Goal: Transaction & Acquisition: Purchase product/service

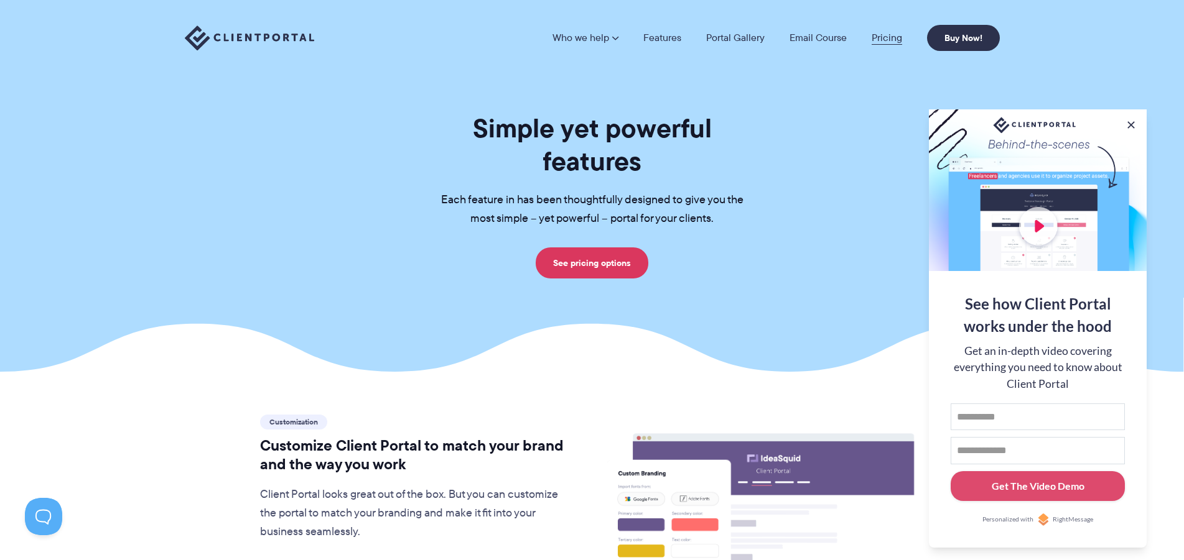
click at [891, 39] on link "Pricing" at bounding box center [886, 38] width 30 height 10
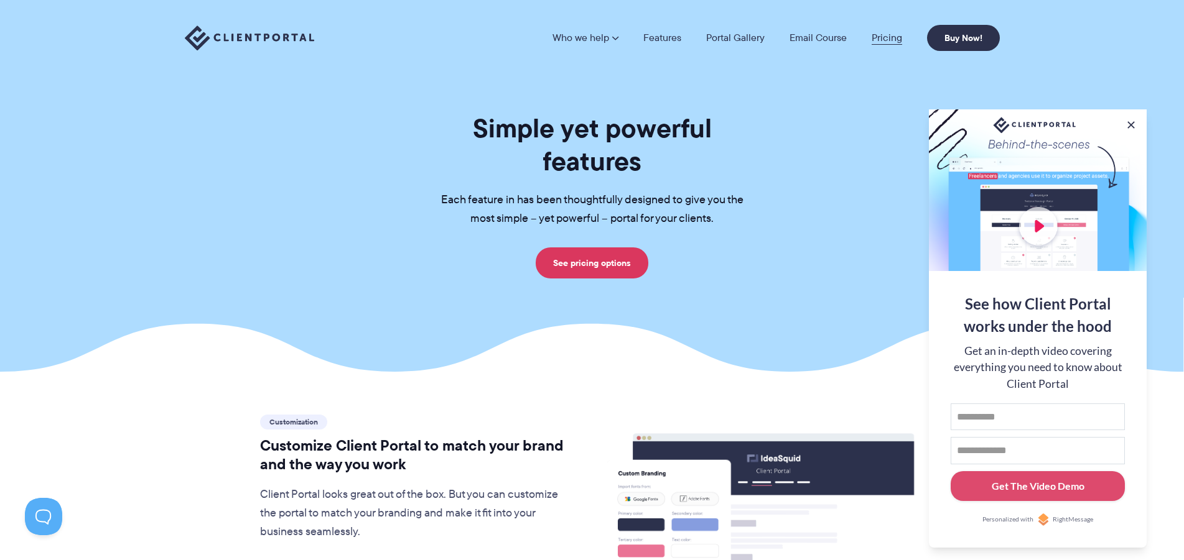
click at [889, 37] on link "Pricing" at bounding box center [886, 38] width 30 height 10
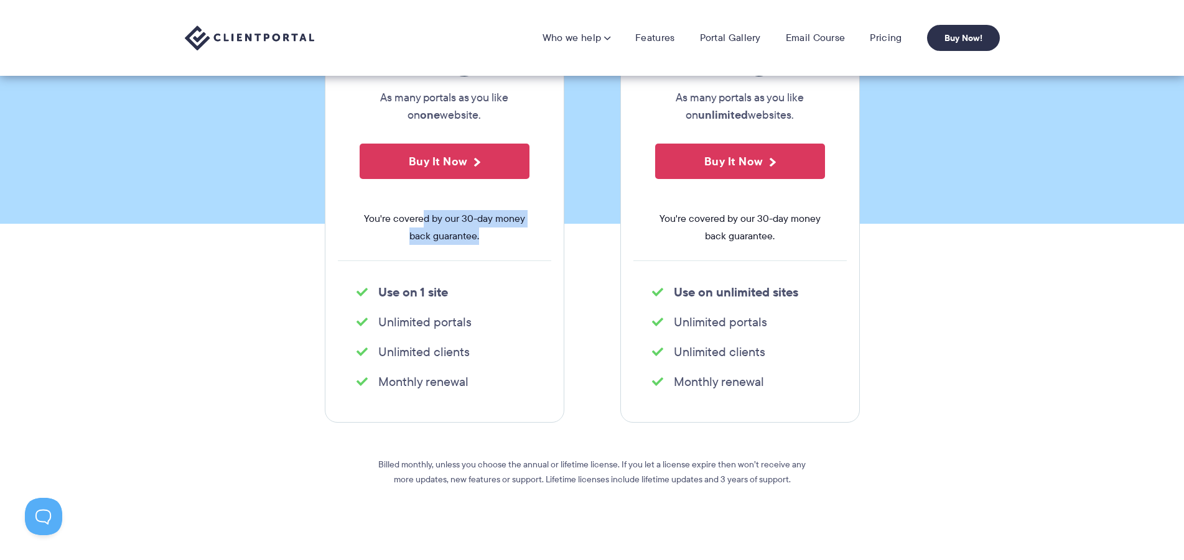
drag, startPoint x: 423, startPoint y: 216, endPoint x: 511, endPoint y: 248, distance: 93.0
click at [511, 248] on div "$ 25 As many portals as you like on one website. Buy It Now You're covered by o…" at bounding box center [444, 144] width 213 height 231
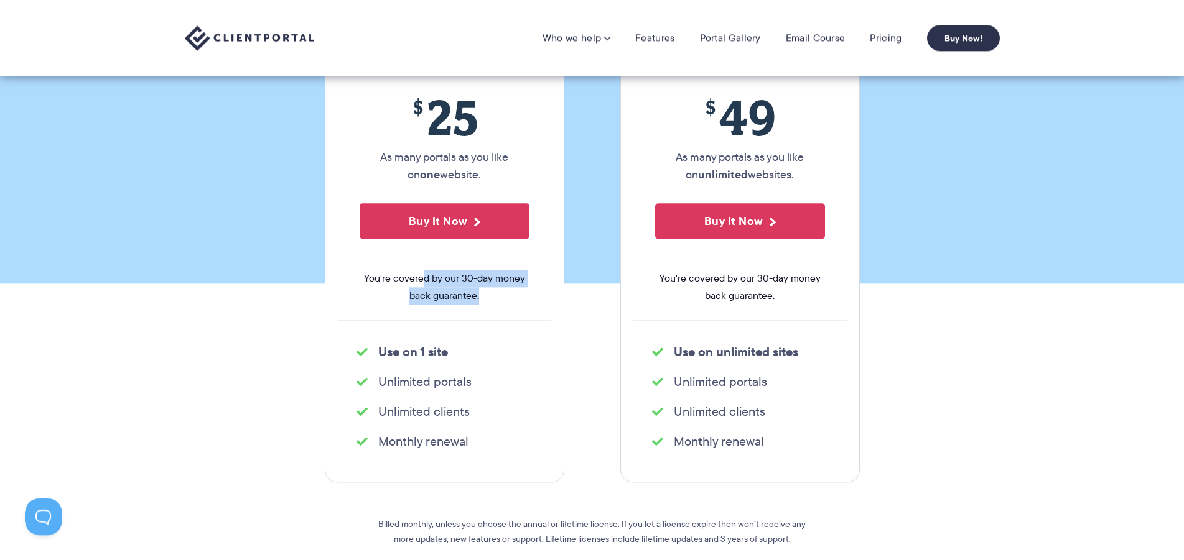
scroll to position [127, 0]
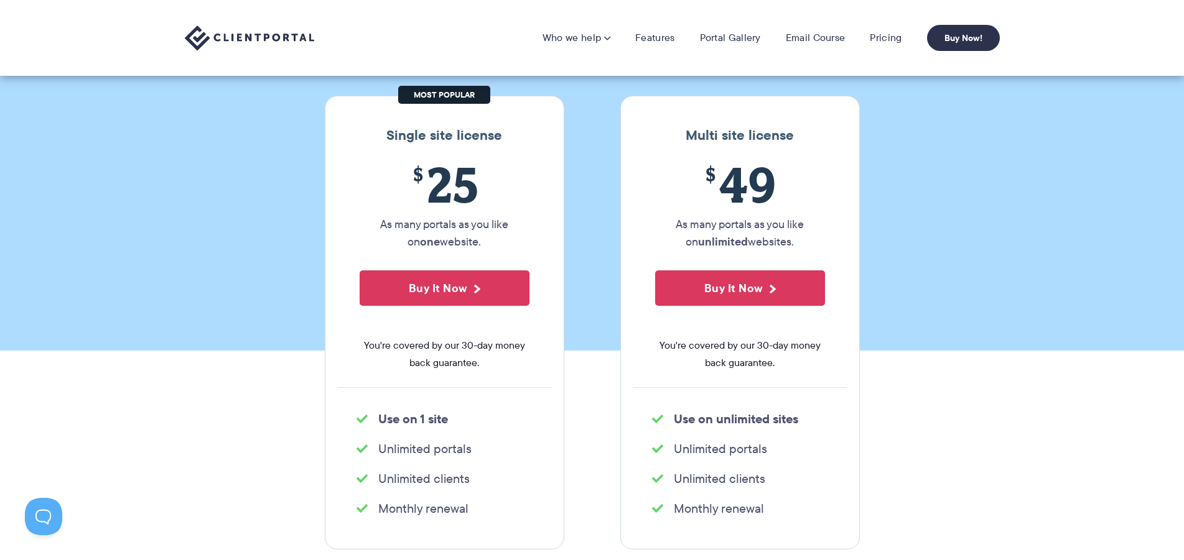
click at [507, 367] on span "You're covered by our 30-day money back guarantee." at bounding box center [444, 354] width 170 height 35
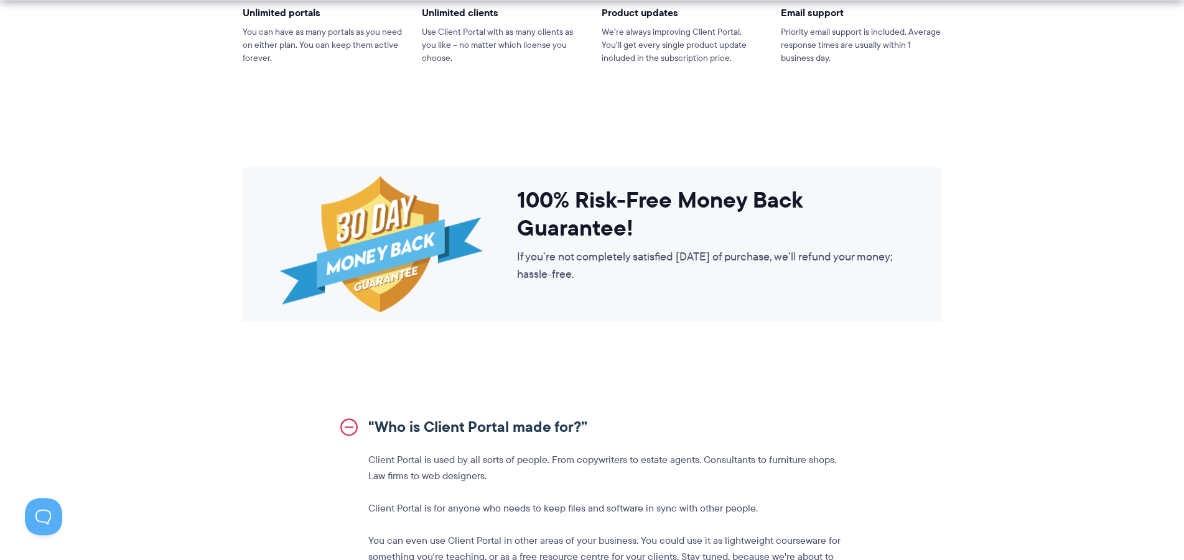
scroll to position [1142, 0]
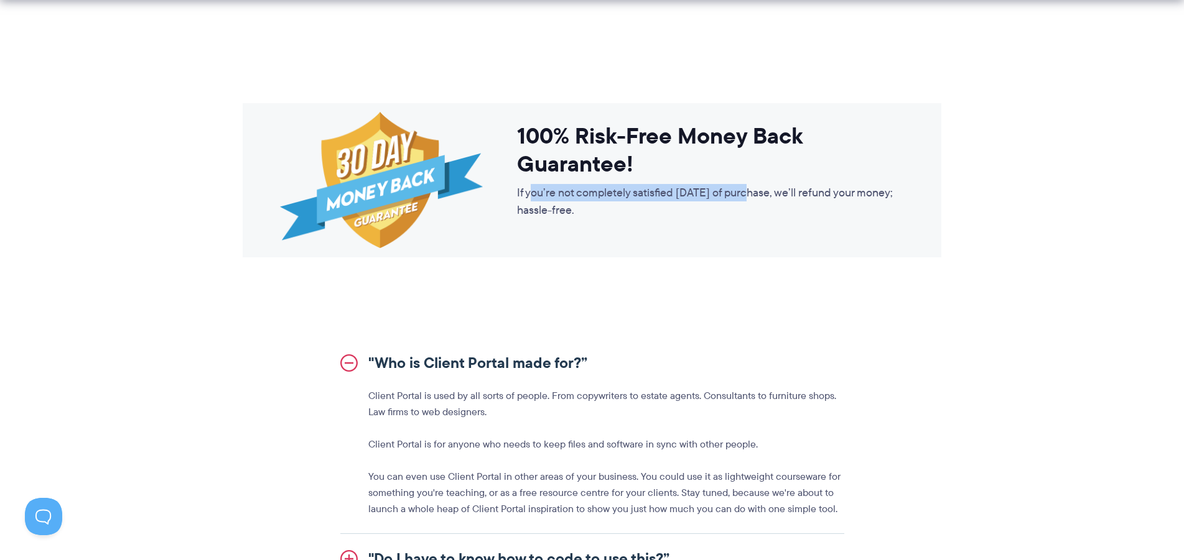
drag, startPoint x: 530, startPoint y: 188, endPoint x: 748, endPoint y: 188, distance: 218.3
click at [748, 188] on p "If you’re not completely satisfied within 30 days of purchase, we’ll refund you…" at bounding box center [710, 201] width 387 height 35
click at [739, 233] on div "100% Risk-Free Money Back Guarantee! If you’re not completely satisfied within …" at bounding box center [710, 180] width 387 height 154
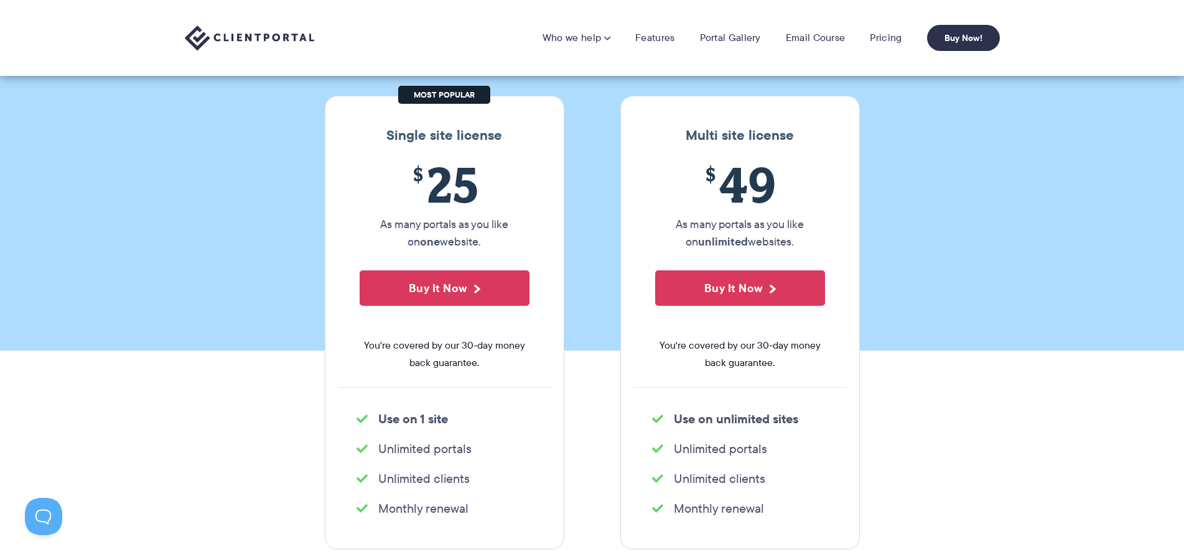
scroll to position [0, 0]
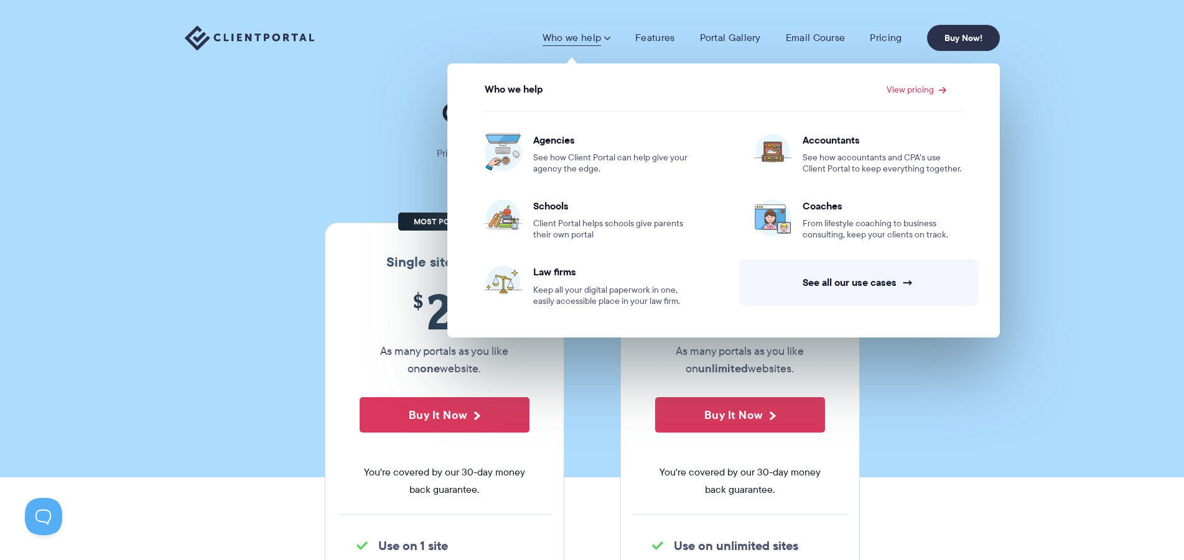
click at [1085, 138] on section "Our Super Simple Pricing Pricing shouldn't be complicated. Straightforward plan…" at bounding box center [592, 239] width 1184 height 478
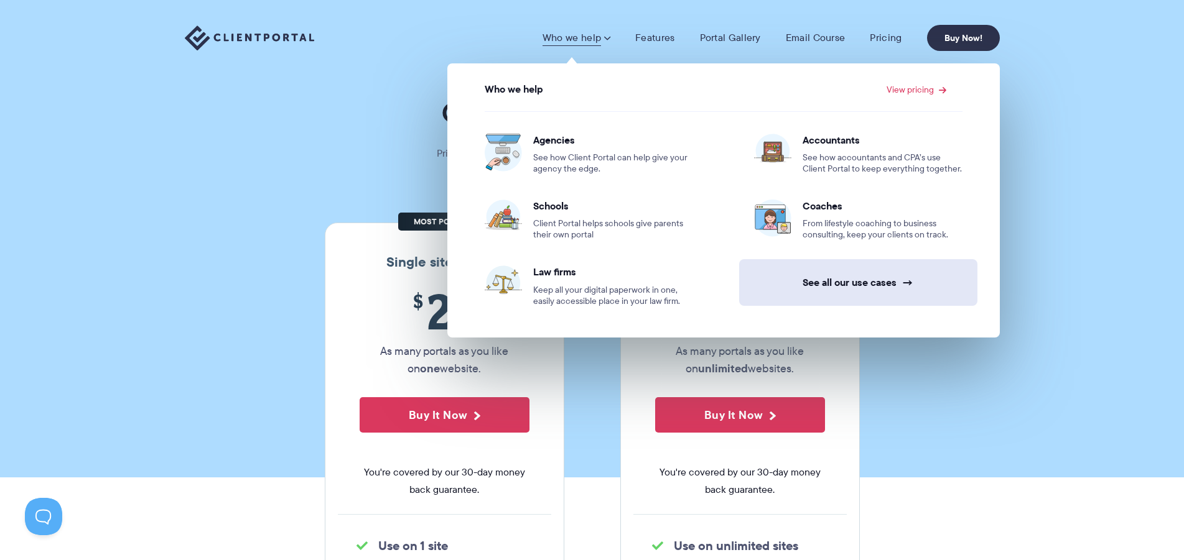
click at [883, 284] on link "See all our use cases →" at bounding box center [858, 282] width 238 height 47
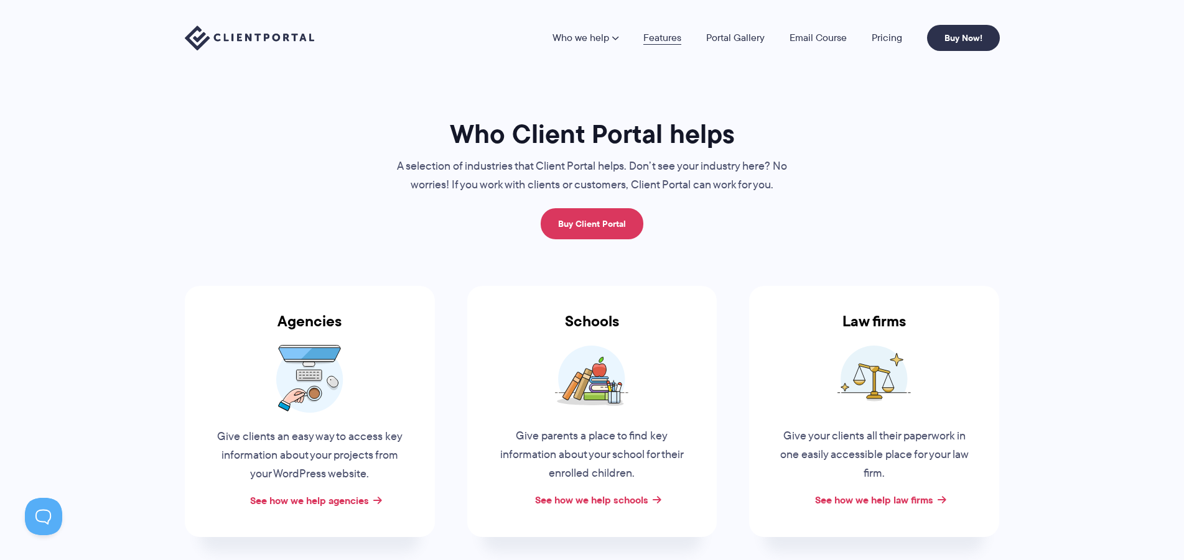
click at [663, 33] on link "Features" at bounding box center [662, 38] width 38 height 10
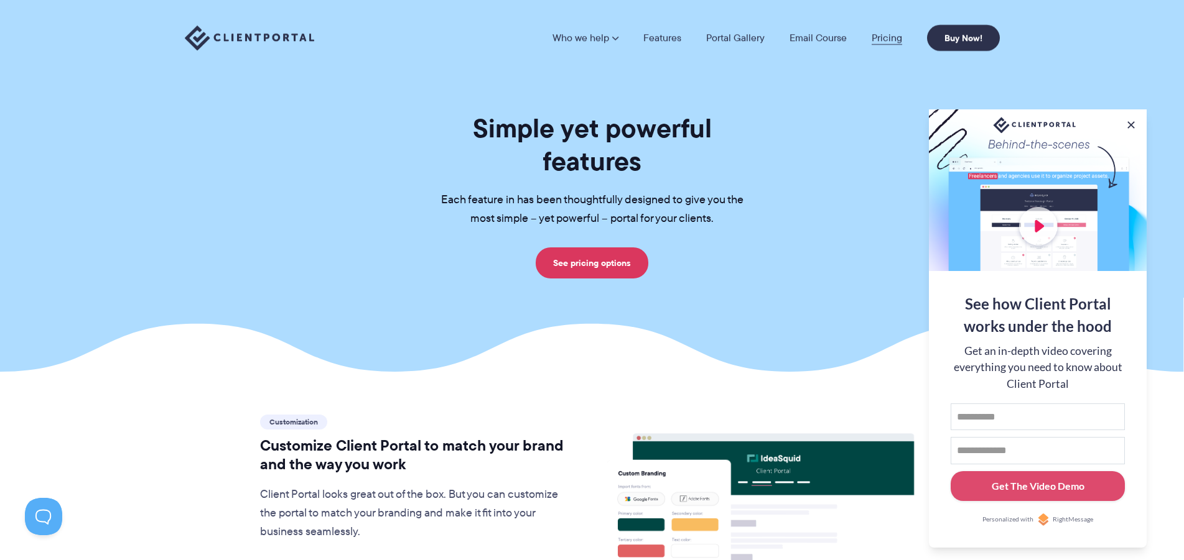
click at [882, 34] on link "Pricing" at bounding box center [886, 38] width 30 height 10
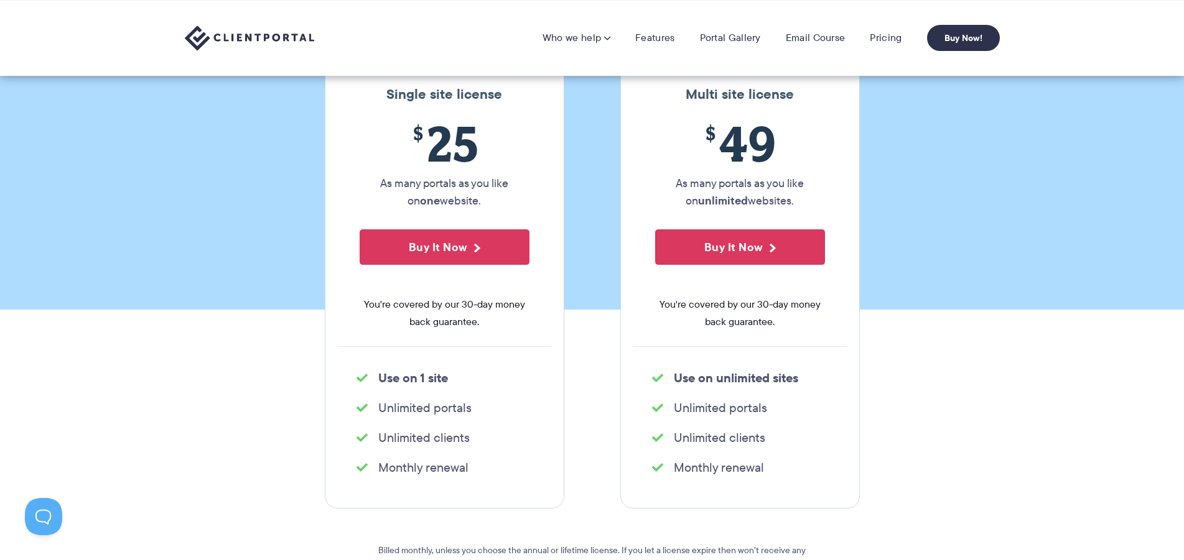
scroll to position [127, 0]
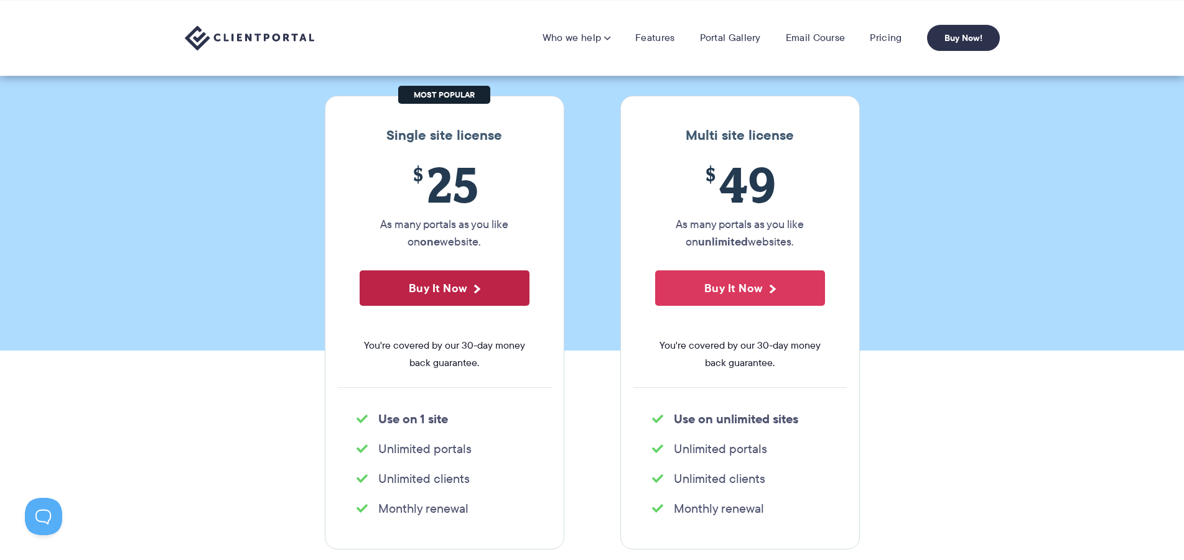
click at [404, 284] on button "Buy It Now" at bounding box center [444, 288] width 170 height 35
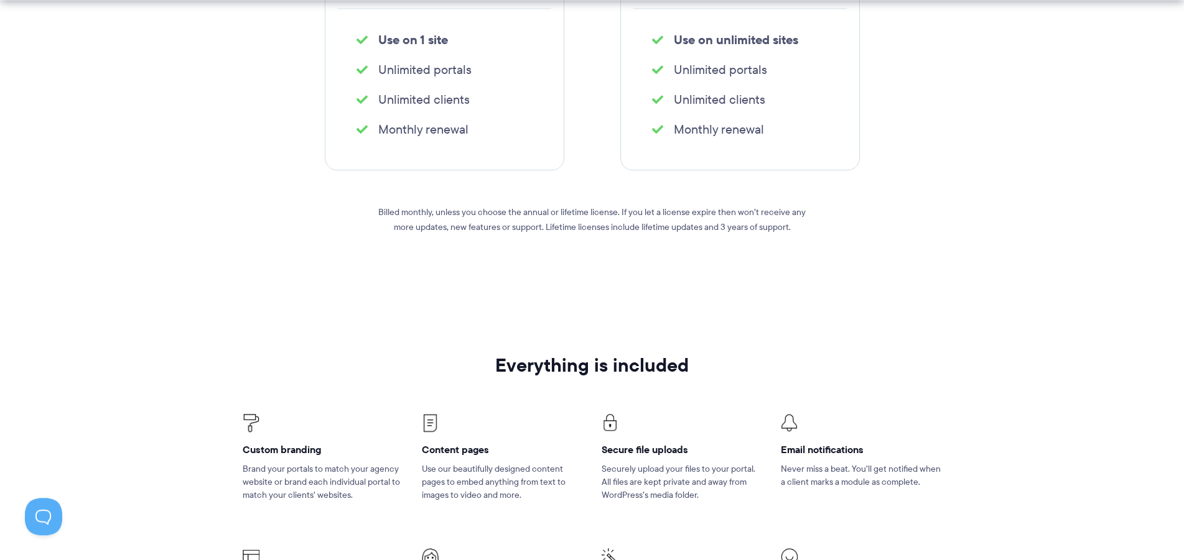
scroll to position [507, 0]
